Goal: Find specific page/section: Find specific page/section

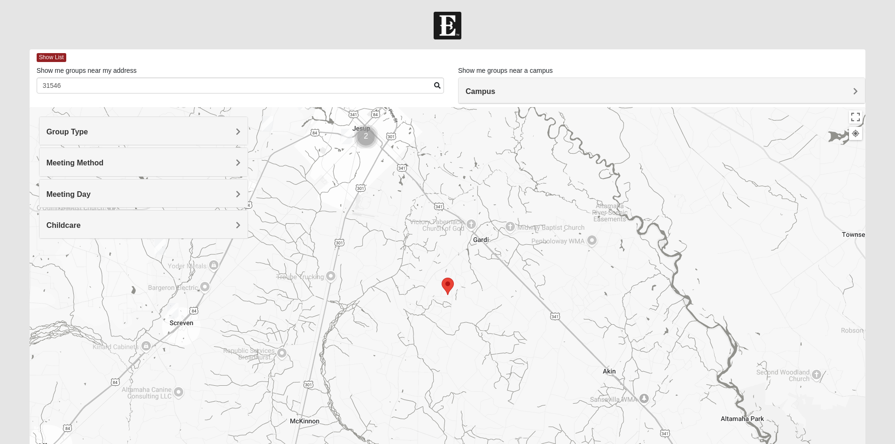
type input "31546"
click at [170, 316] on img "Mens Boyette 31560" at bounding box center [172, 310] width 11 height 15
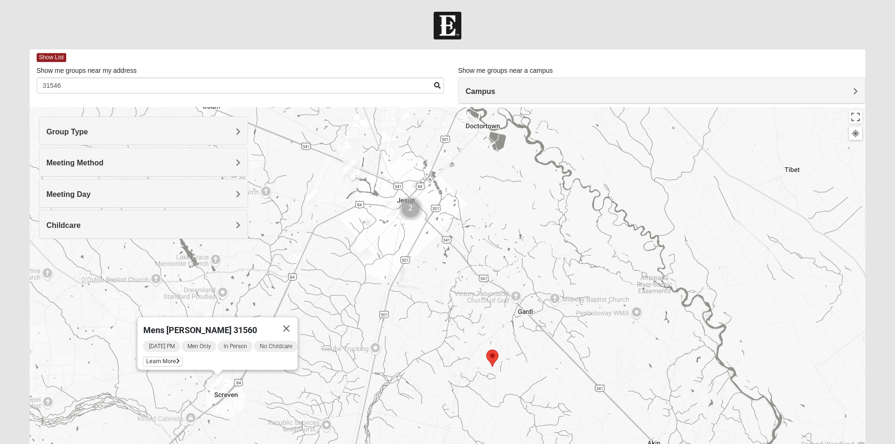
drag, startPoint x: 310, startPoint y: 228, endPoint x: 356, endPoint y: 301, distance: 85.5
click at [356, 301] on div "Mens [PERSON_NAME] 31560 [DATE] PM Men Only In Person No Childcare Learn More" at bounding box center [448, 295] width 836 height 376
click at [314, 200] on img "Mens Flores 31545" at bounding box center [312, 194] width 11 height 15
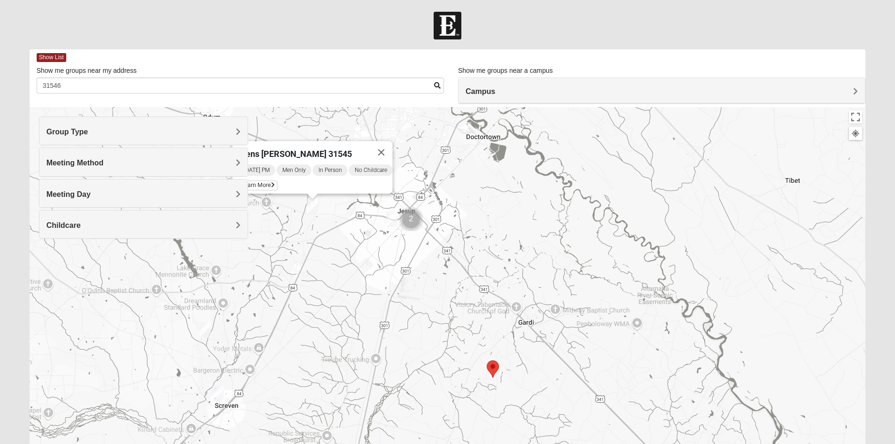
click at [389, 219] on img "Mens Dunham-Ledbetter 31545" at bounding box center [391, 218] width 11 height 15
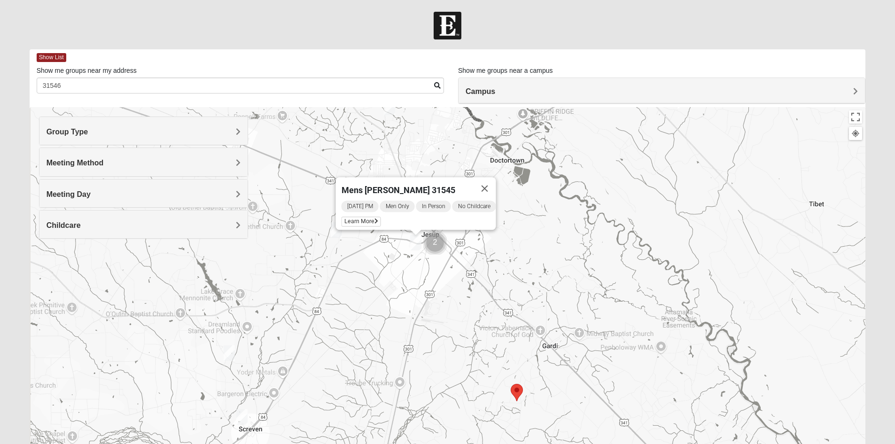
drag, startPoint x: 363, startPoint y: 241, endPoint x: 387, endPoint y: 265, distance: 34.5
click at [387, 265] on div "Mens [PERSON_NAME] 31545 [DATE] PM Men Only In Person No Childcare Learn More" at bounding box center [448, 295] width 836 height 376
click at [228, 355] on img "Mixed Jones 31560" at bounding box center [229, 352] width 11 height 15
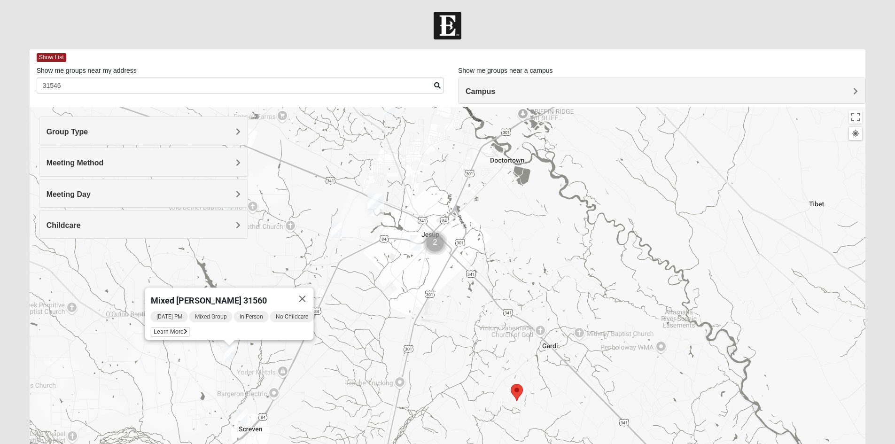
click at [521, 398] on img "Selected Address" at bounding box center [516, 392] width 12 height 17
click at [510, 384] on area "Selected Address" at bounding box center [510, 384] width 0 height 0
click at [380, 210] on img "Jesup" at bounding box center [375, 204] width 17 height 23
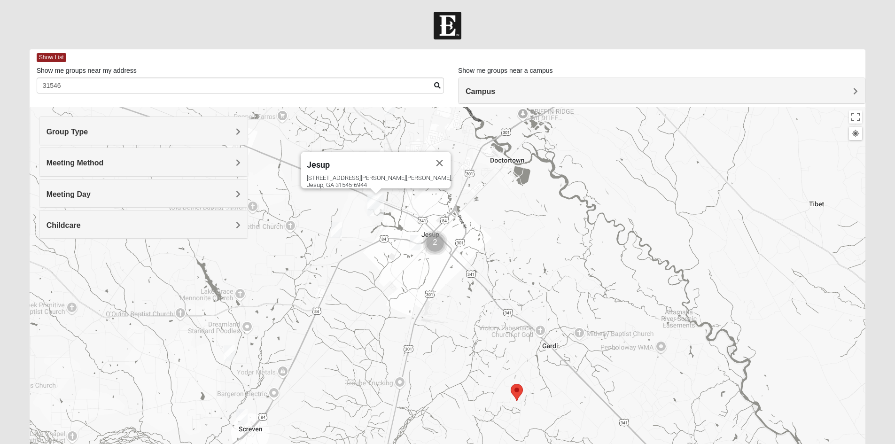
click at [331, 226] on img "Mens Flores 31545" at bounding box center [336, 229] width 11 height 15
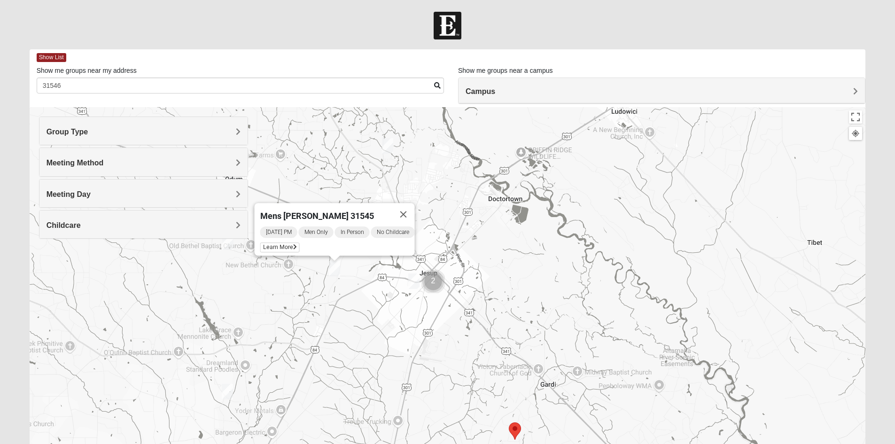
drag, startPoint x: 368, startPoint y: 244, endPoint x: 361, endPoint y: 303, distance: 59.1
click at [361, 303] on div "Mens [PERSON_NAME] 31545 [DATE] PM Men Only In Person No Childcare Learn More" at bounding box center [448, 295] width 836 height 376
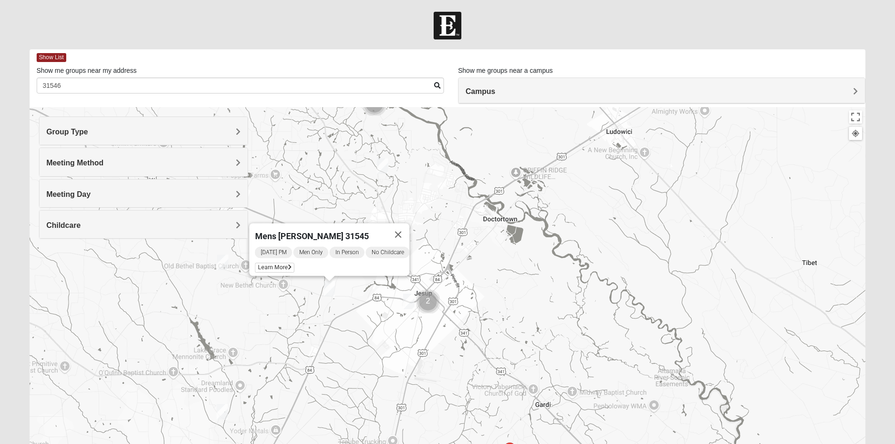
click at [388, 169] on div "Mens [PERSON_NAME] 31545 [DATE] PM Men Only In Person No Childcare Learn More" at bounding box center [448, 295] width 836 height 376
click at [384, 166] on img "Mens Rush 31545" at bounding box center [382, 165] width 11 height 15
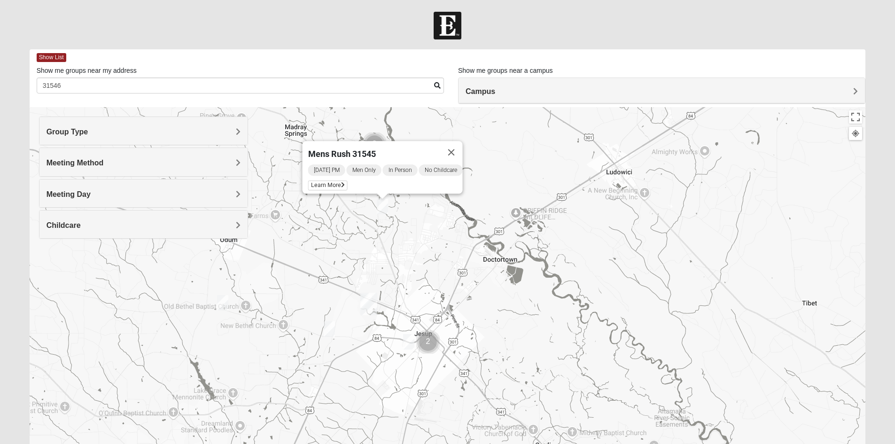
click at [224, 299] on img "Online Womens Boulineau" at bounding box center [222, 302] width 11 height 15
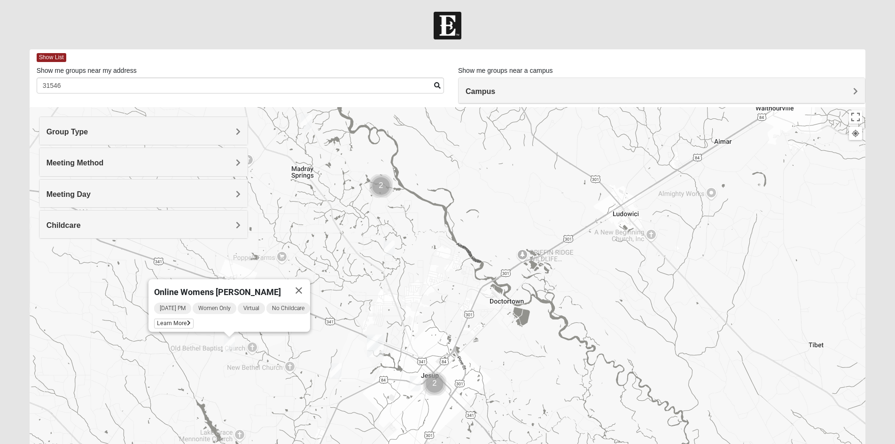
drag, startPoint x: 369, startPoint y: 215, endPoint x: 375, endPoint y: 258, distance: 43.2
click at [375, 258] on div "Online Womens [PERSON_NAME] [DATE] PM Women Only Virtual No Childcare Learn More" at bounding box center [448, 295] width 836 height 376
click at [305, 116] on img "Womens Bridges 31545" at bounding box center [306, 121] width 11 height 15
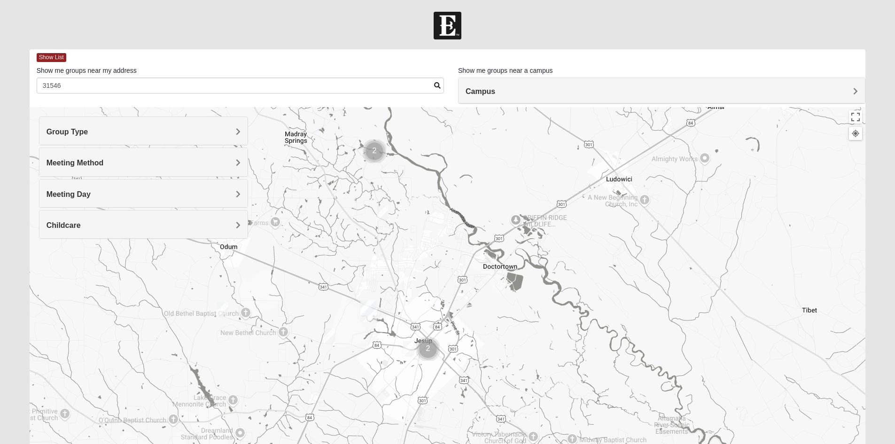
drag, startPoint x: 339, startPoint y: 232, endPoint x: 328, endPoint y: 102, distance: 130.1
click at [328, 102] on div "Show List Loading Groups Keywords Filter Additional Filters Campus [GEOGRAPHIC_…" at bounding box center [448, 265] width 836 height 433
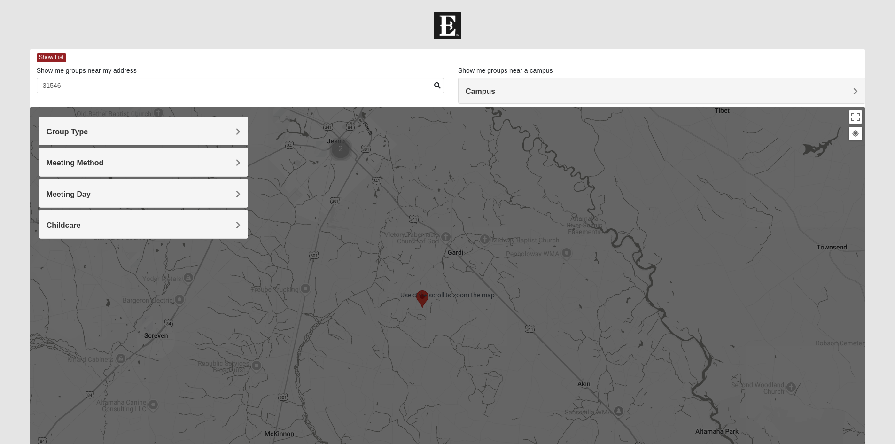
scroll to position [73, 0]
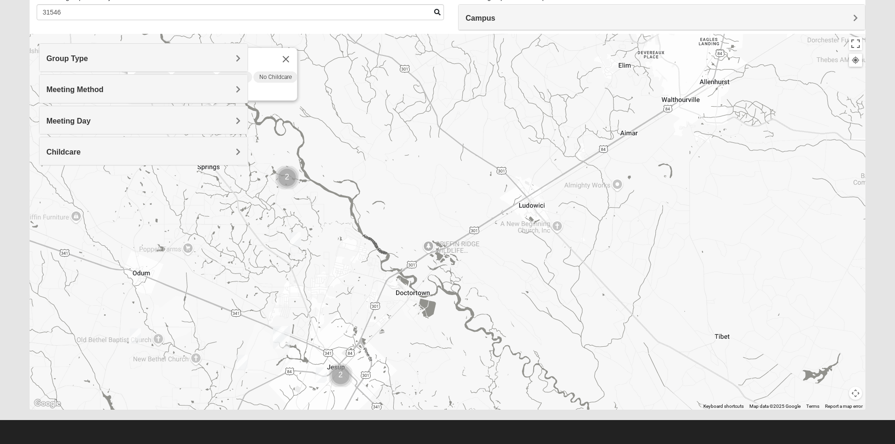
drag, startPoint x: 385, startPoint y: 169, endPoint x: 379, endPoint y: 432, distance: 262.6
click at [377, 443] on html "Log In Find A Group Error Show List Loading Groups" at bounding box center [447, 185] width 895 height 517
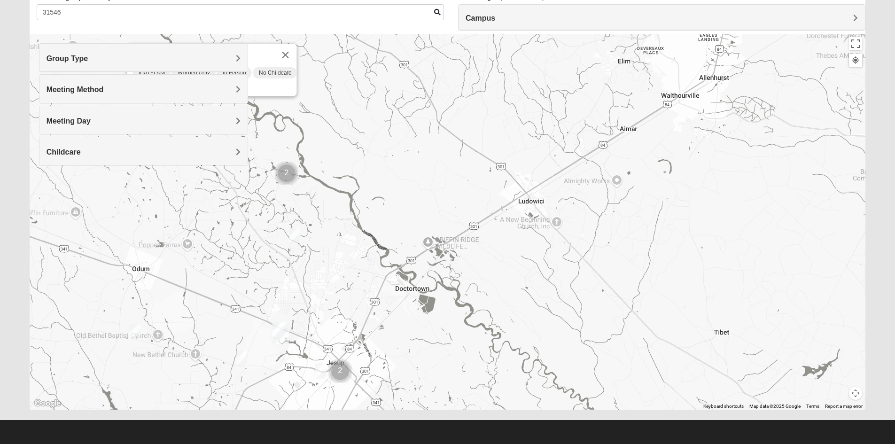
click at [74, 46] on div "Group Type" at bounding box center [143, 58] width 208 height 28
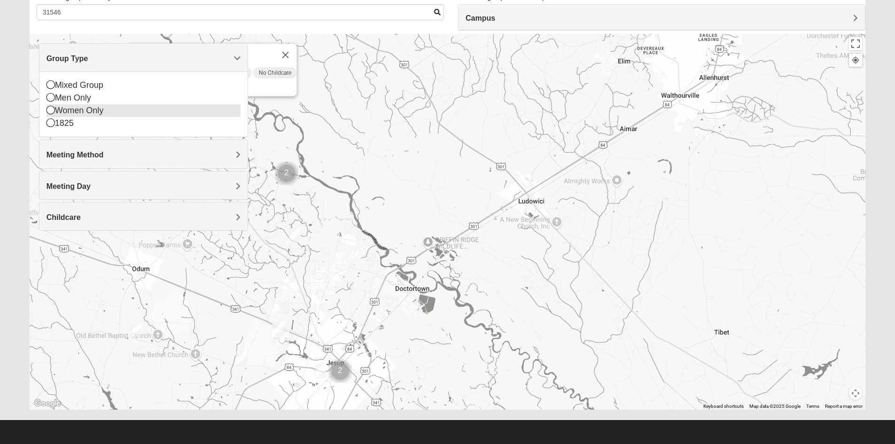
click at [64, 106] on div "Women Only" at bounding box center [143, 110] width 194 height 13
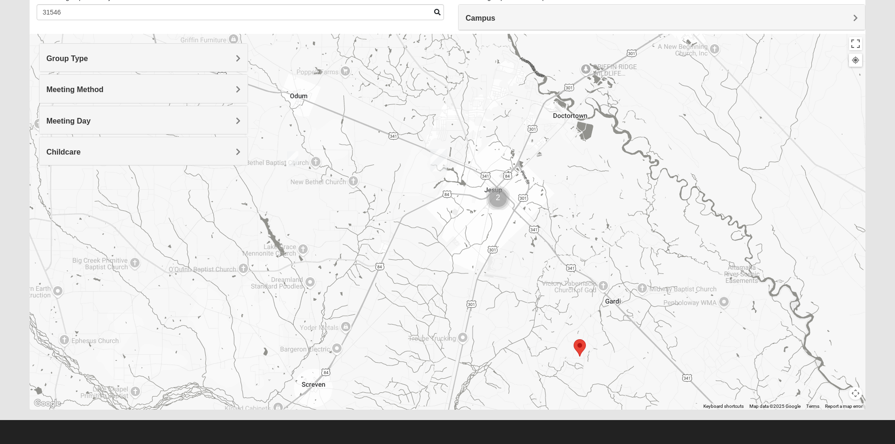
drag, startPoint x: 355, startPoint y: 206, endPoint x: 510, endPoint y: -1, distance: 258.9
click at [510, 0] on html "Log In Find A Group Error Show List Loading Groups" at bounding box center [447, 185] width 895 height 517
